Goal: Check status: Check status

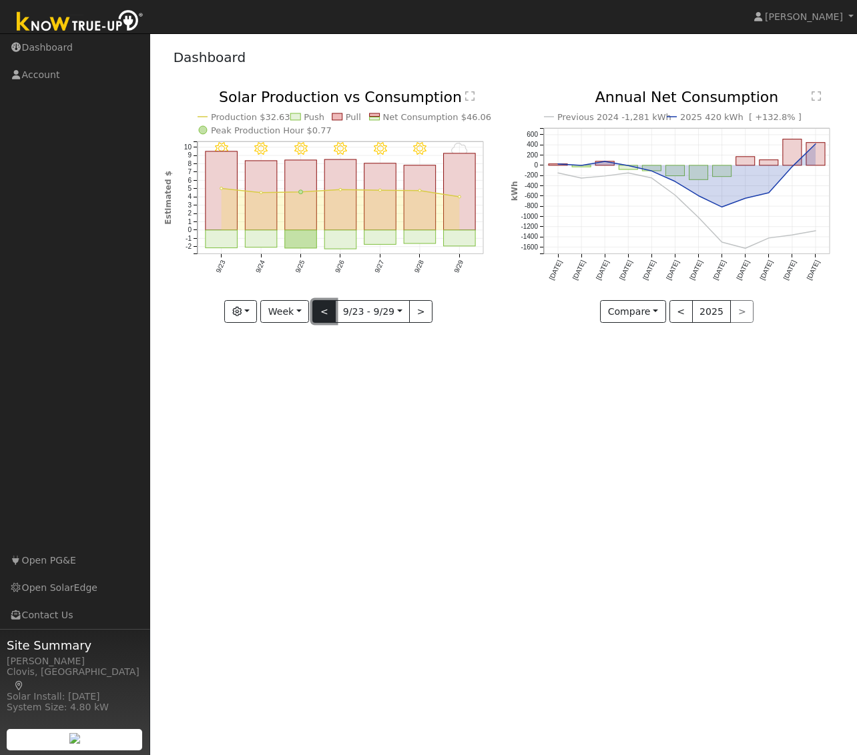
click at [324, 313] on button "<" at bounding box center [323, 311] width 23 height 23
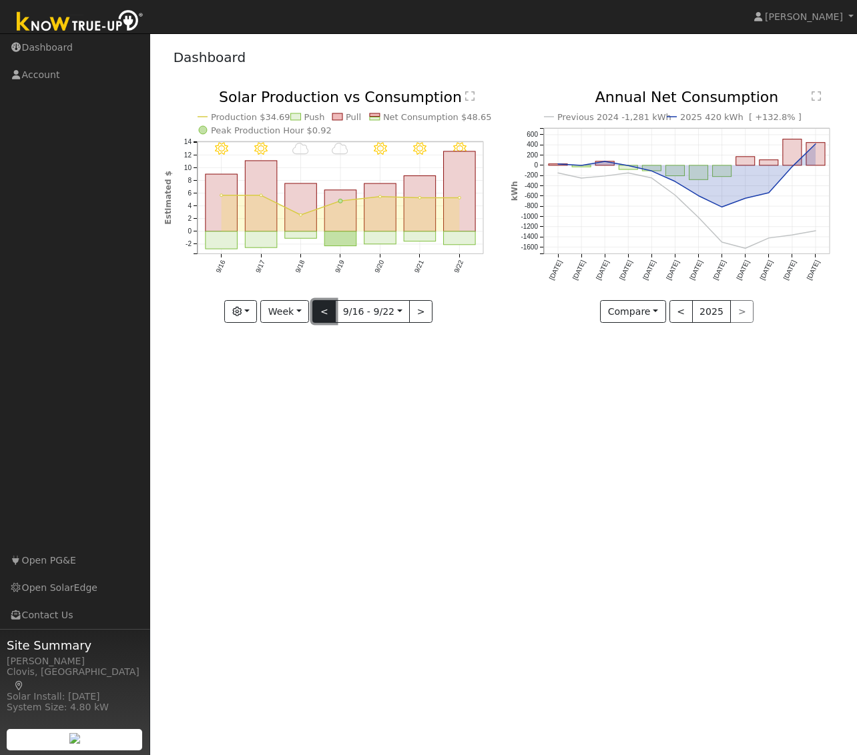
click at [324, 313] on button "<" at bounding box center [323, 311] width 23 height 23
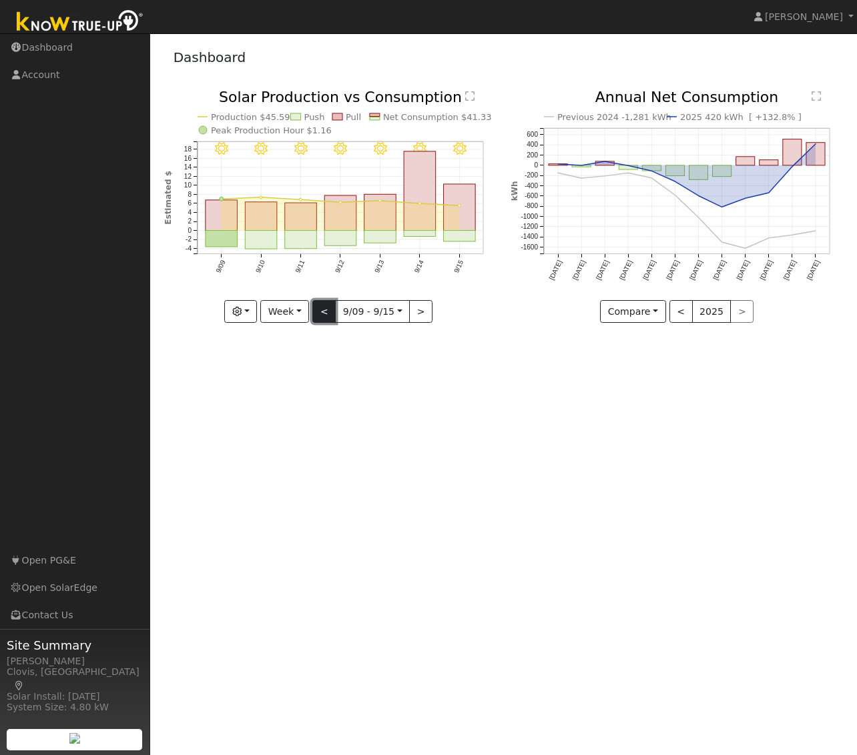
click at [324, 313] on button "<" at bounding box center [323, 311] width 23 height 23
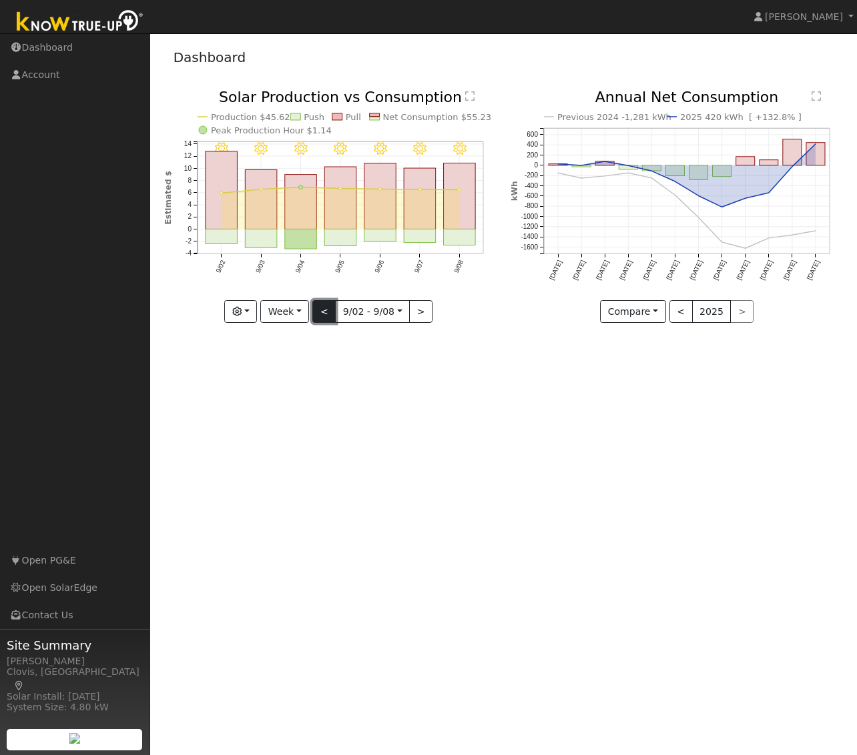
click at [324, 313] on button "<" at bounding box center [323, 311] width 23 height 23
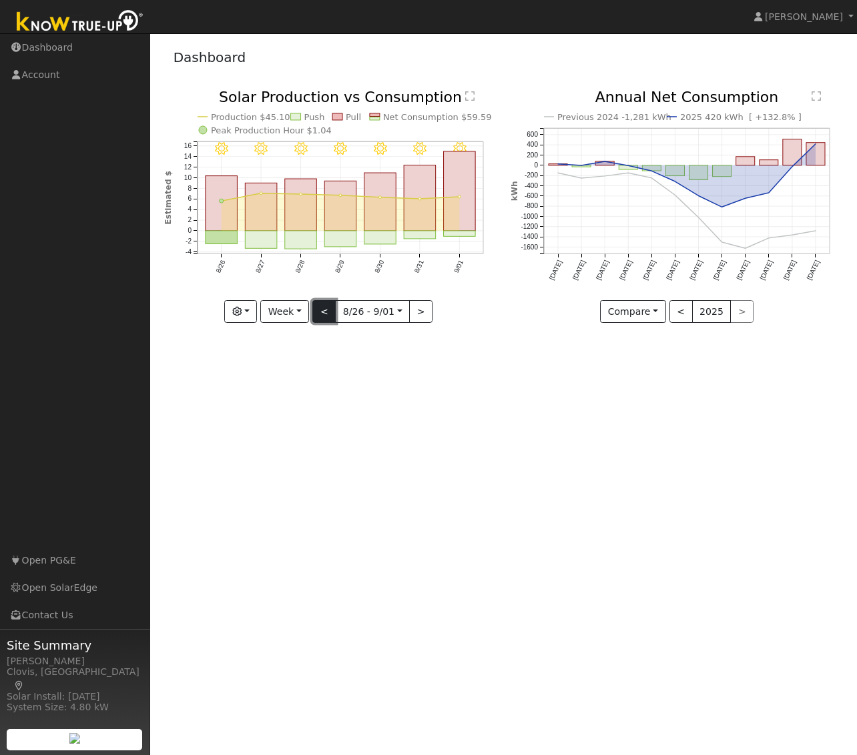
click at [324, 313] on button "<" at bounding box center [323, 311] width 23 height 23
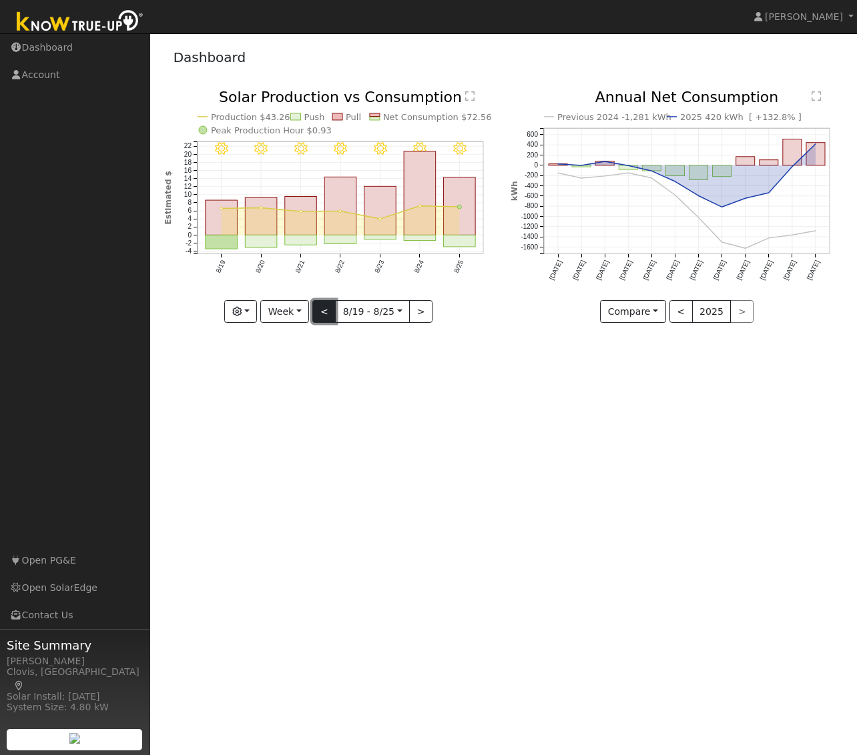
click at [324, 313] on button "<" at bounding box center [323, 311] width 23 height 23
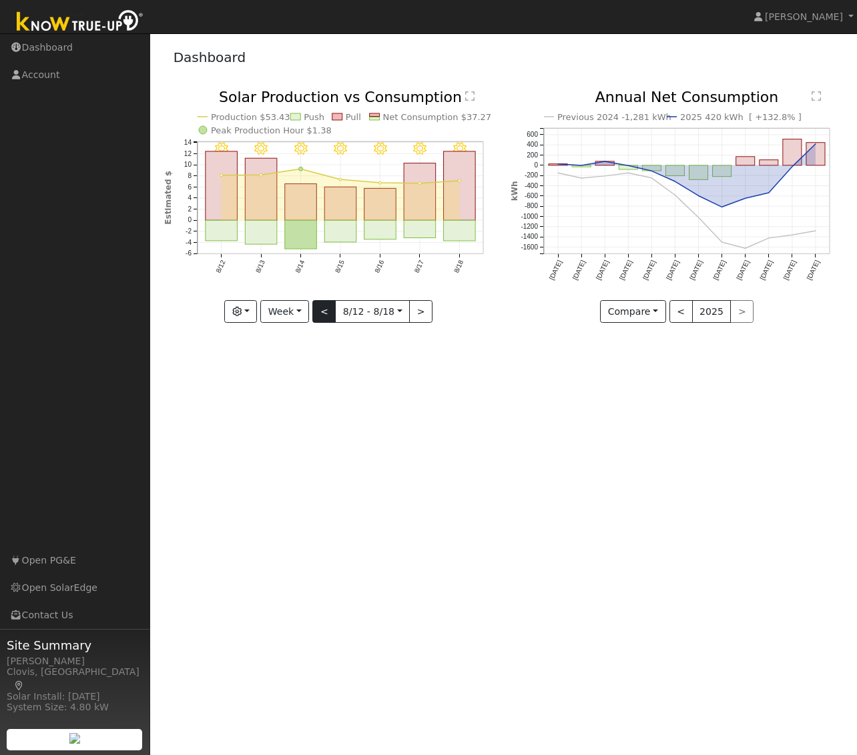
click at [324, 313] on div "8/18 - Clear 8/17 - Clear 8/16 - Clear 8/15 - Clear 8/14 - Clear 8/13 - Clear 8…" at bounding box center [330, 206] width 332 height 233
click at [324, 313] on button "<" at bounding box center [323, 311] width 23 height 23
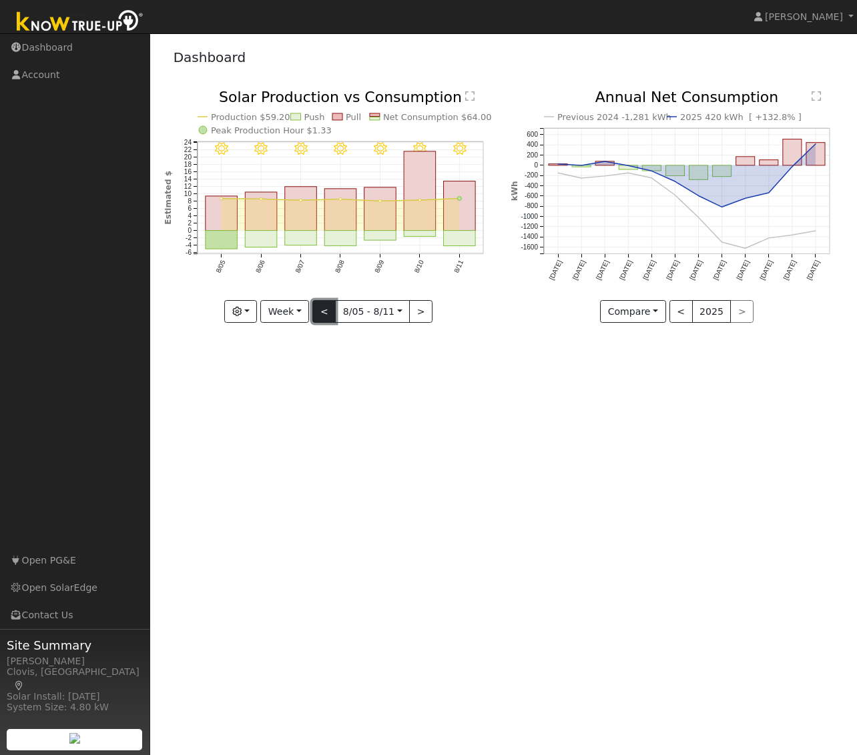
click at [324, 313] on button "<" at bounding box center [323, 311] width 23 height 23
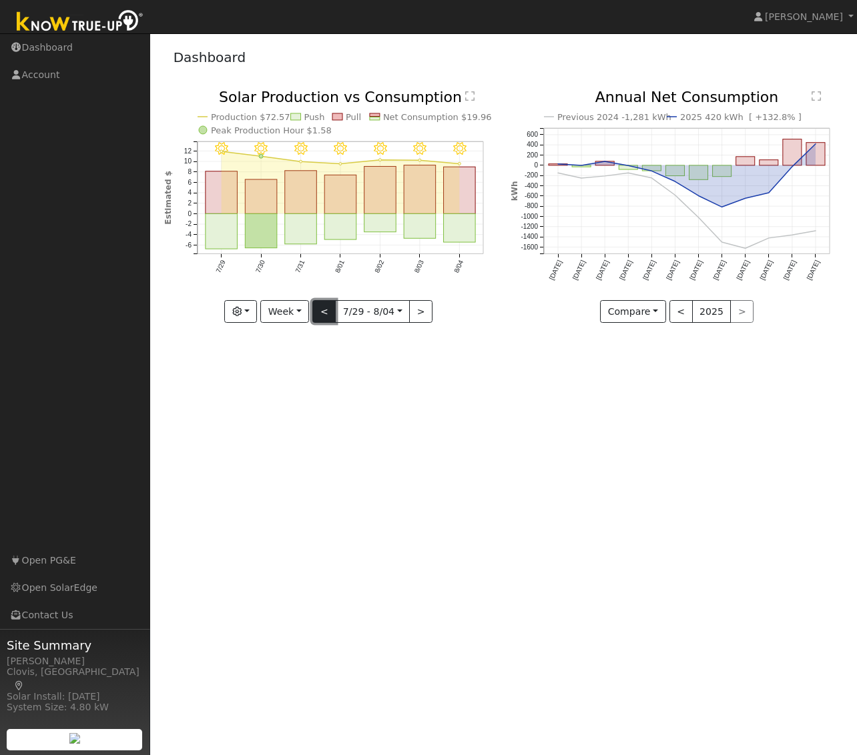
click at [324, 313] on button "<" at bounding box center [323, 311] width 23 height 23
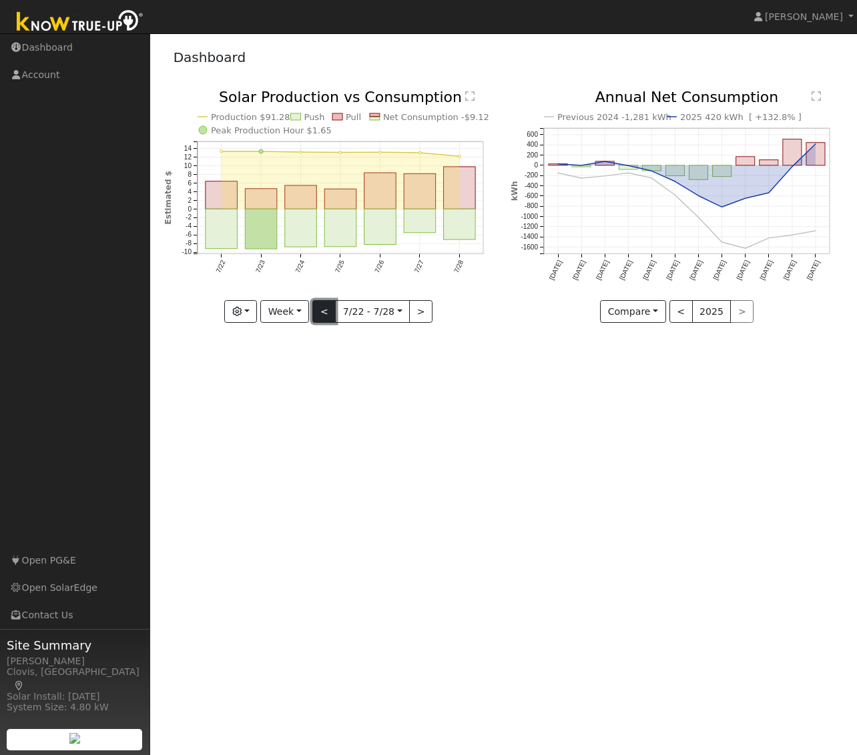
click at [324, 313] on button "<" at bounding box center [323, 311] width 23 height 23
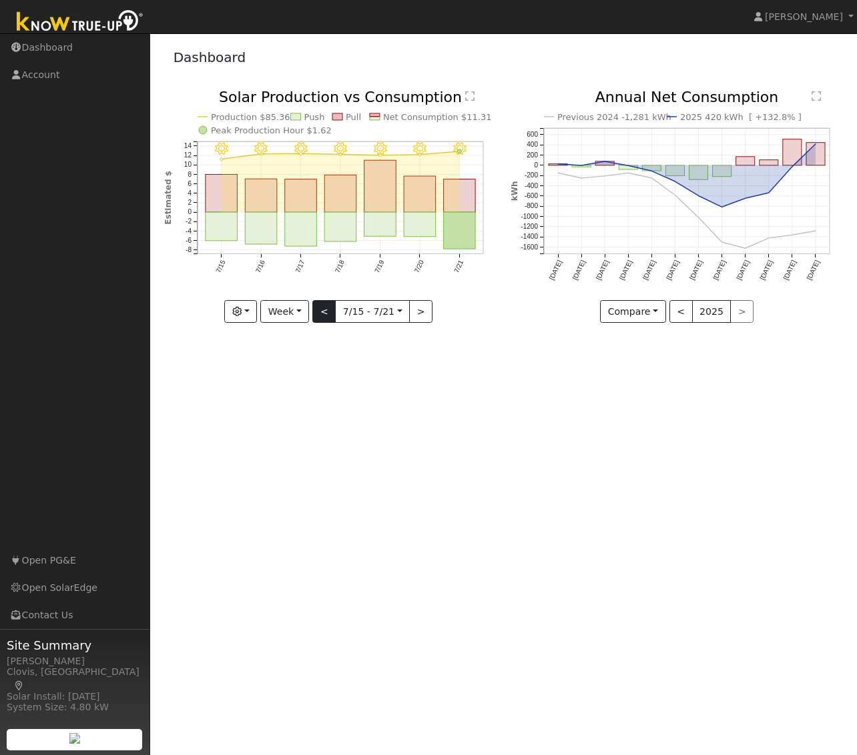
click at [324, 313] on div "7/21 - Clear 7/20 - Clear 7/19 - Clear 7/18 - Clear 7/17 - Clear 7/16 - Clear 7…" at bounding box center [330, 206] width 332 height 233
click at [324, 313] on button "<" at bounding box center [323, 311] width 23 height 23
type input "[DATE]"
